Goal: Transaction & Acquisition: Purchase product/service

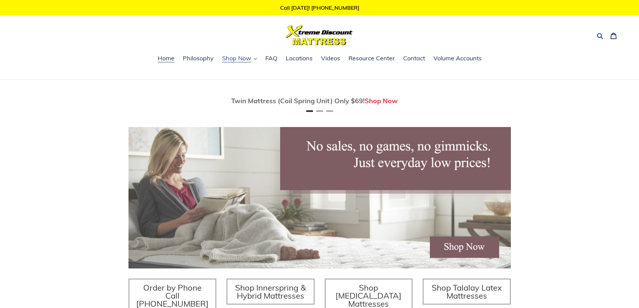
click at [233, 57] on span "Shop Now" at bounding box center [236, 58] width 29 height 8
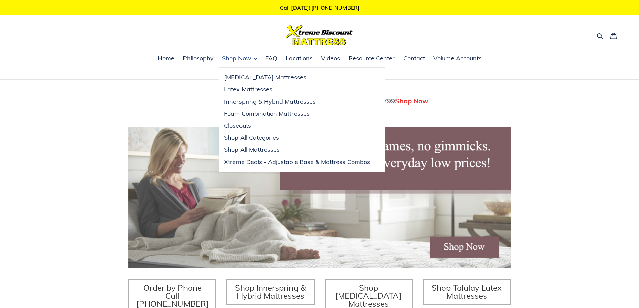
scroll to position [0, 382]
click at [247, 73] on link "[MEDICAL_DATA] Mattresses" at bounding box center [297, 77] width 156 height 12
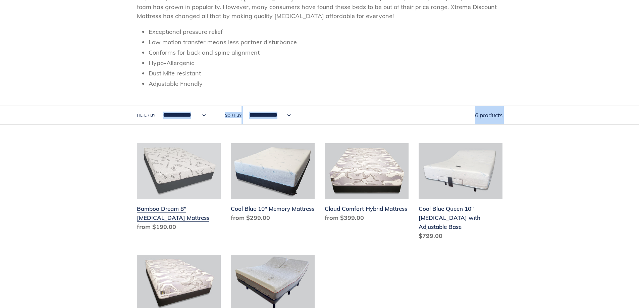
click at [190, 145] on div "**********" at bounding box center [319, 151] width 639 height 406
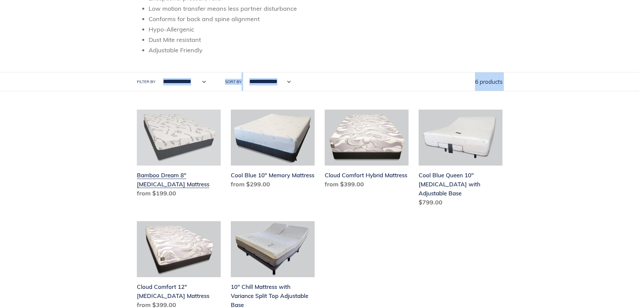
scroll to position [168, 0]
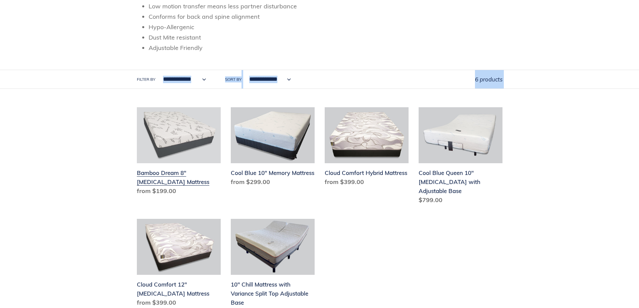
click at [176, 175] on link "Bamboo Dream 8" [MEDICAL_DATA] Mattress" at bounding box center [179, 152] width 84 height 91
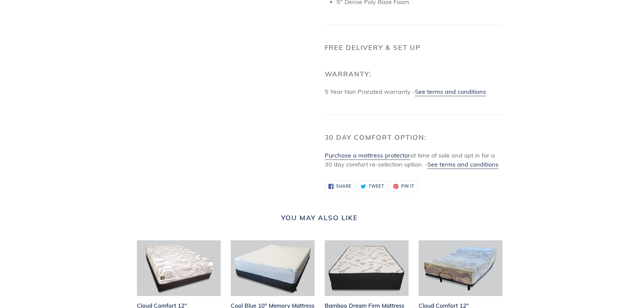
scroll to position [536, 0]
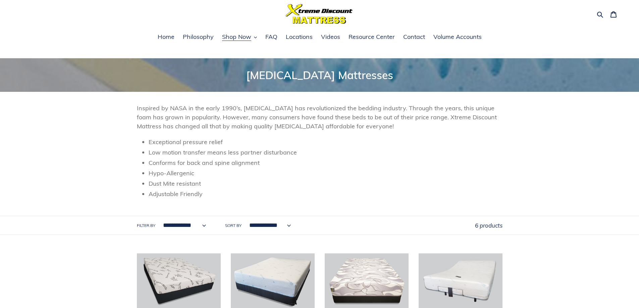
scroll to position [34, 0]
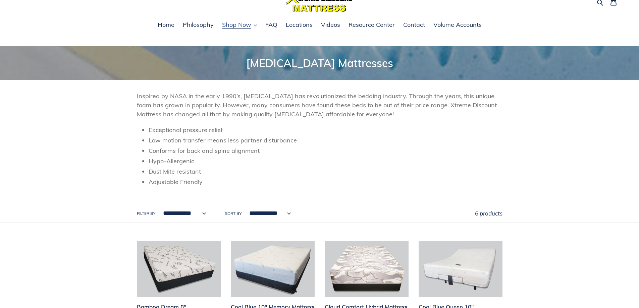
click at [238, 28] on span "Shop Now" at bounding box center [236, 25] width 29 height 8
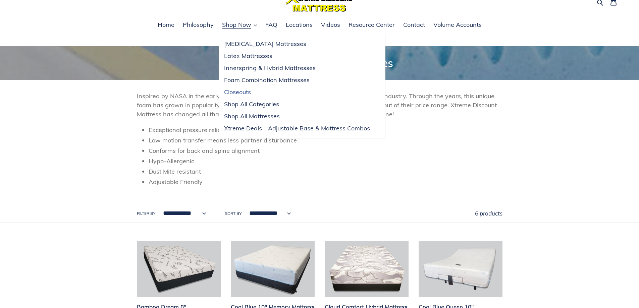
click at [258, 96] on link "Closeouts" at bounding box center [297, 92] width 156 height 12
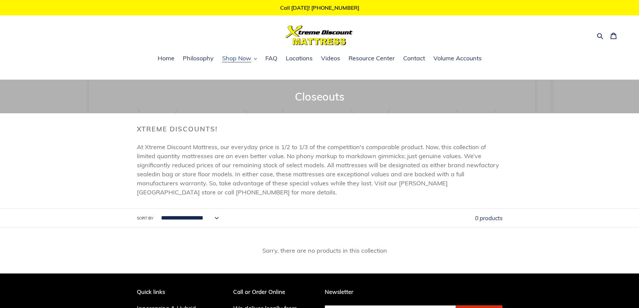
click at [221, 55] on button "Shop Now" at bounding box center [240, 59] width 42 height 10
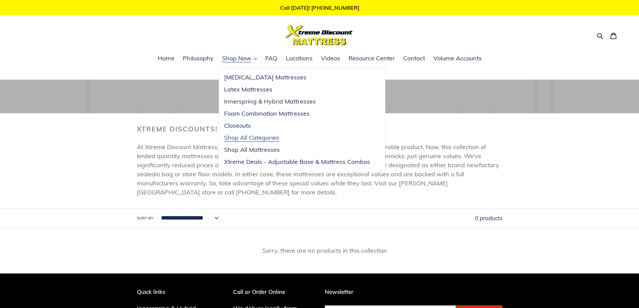
click at [263, 140] on span "Shop All Categories" at bounding box center [251, 138] width 55 height 8
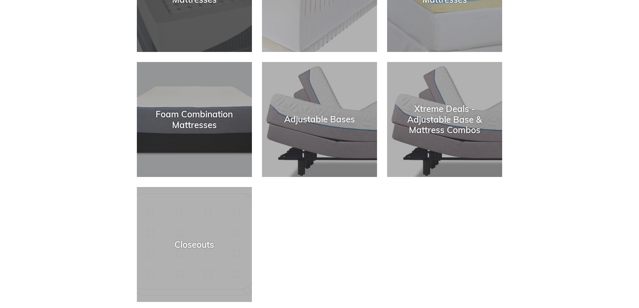
scroll to position [235, 0]
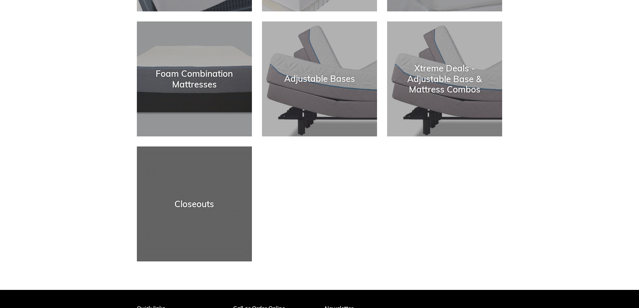
click at [215, 262] on div "Closeouts" at bounding box center [194, 262] width 115 height 0
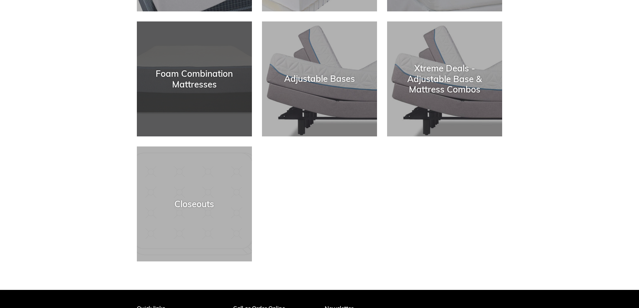
click at [167, 136] on div "Foam Combination Mattresses" at bounding box center [194, 136] width 115 height 0
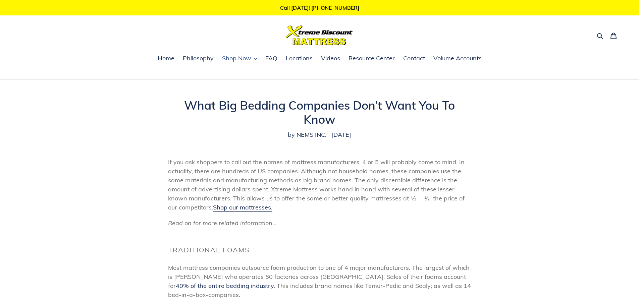
click at [239, 58] on span "Shop Now" at bounding box center [236, 58] width 29 height 8
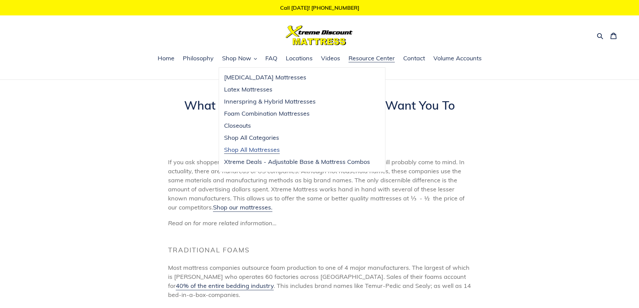
click at [239, 151] on span "Shop All Mattresses" at bounding box center [252, 150] width 56 height 8
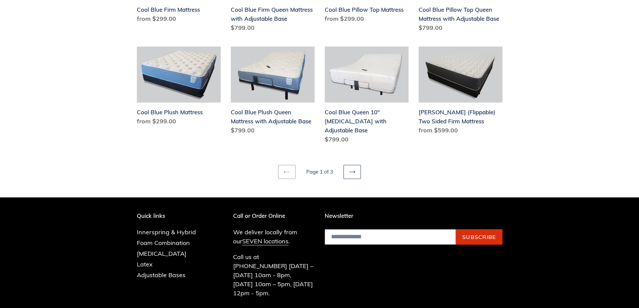
scroll to position [872, 0]
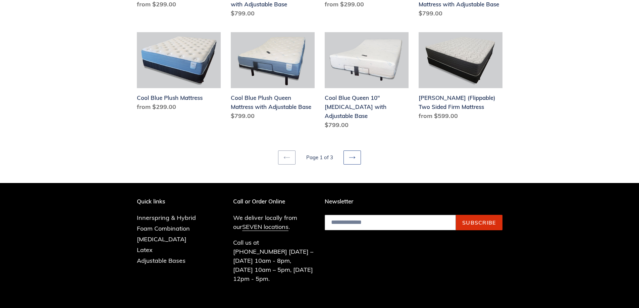
click at [347, 151] on link "Next page" at bounding box center [351, 158] width 17 height 14
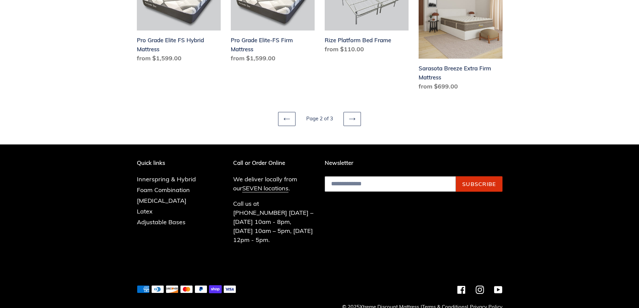
scroll to position [941, 0]
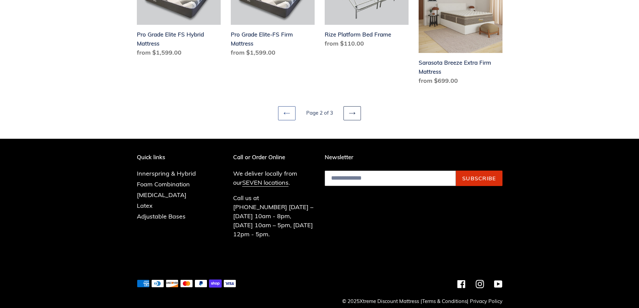
click at [289, 111] on icon at bounding box center [286, 113] width 7 height 7
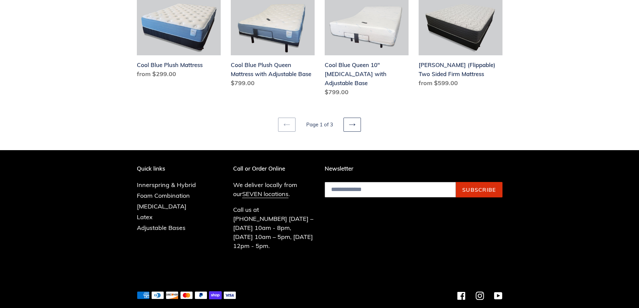
scroll to position [907, 0]
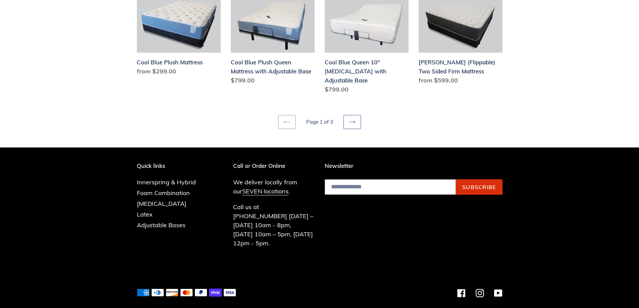
click at [355, 119] on link "Next page" at bounding box center [351, 122] width 17 height 14
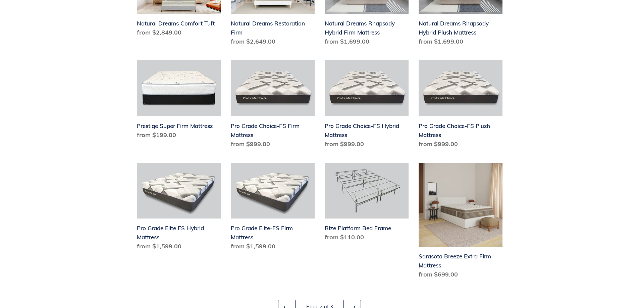
scroll to position [805, 0]
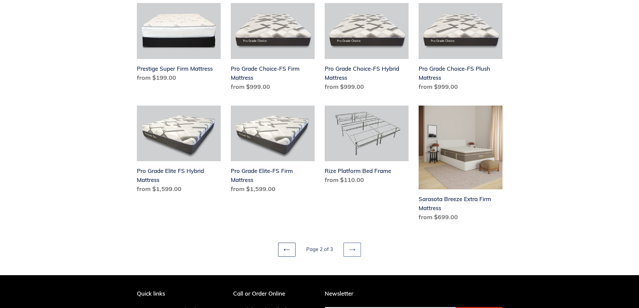
click at [356, 249] on link "Next page" at bounding box center [351, 250] width 17 height 14
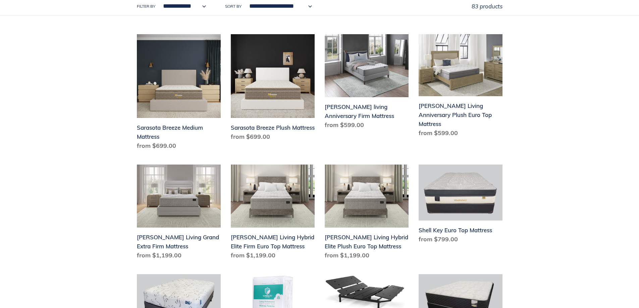
scroll to position [34, 0]
